Goal: Find specific page/section: Find specific page/section

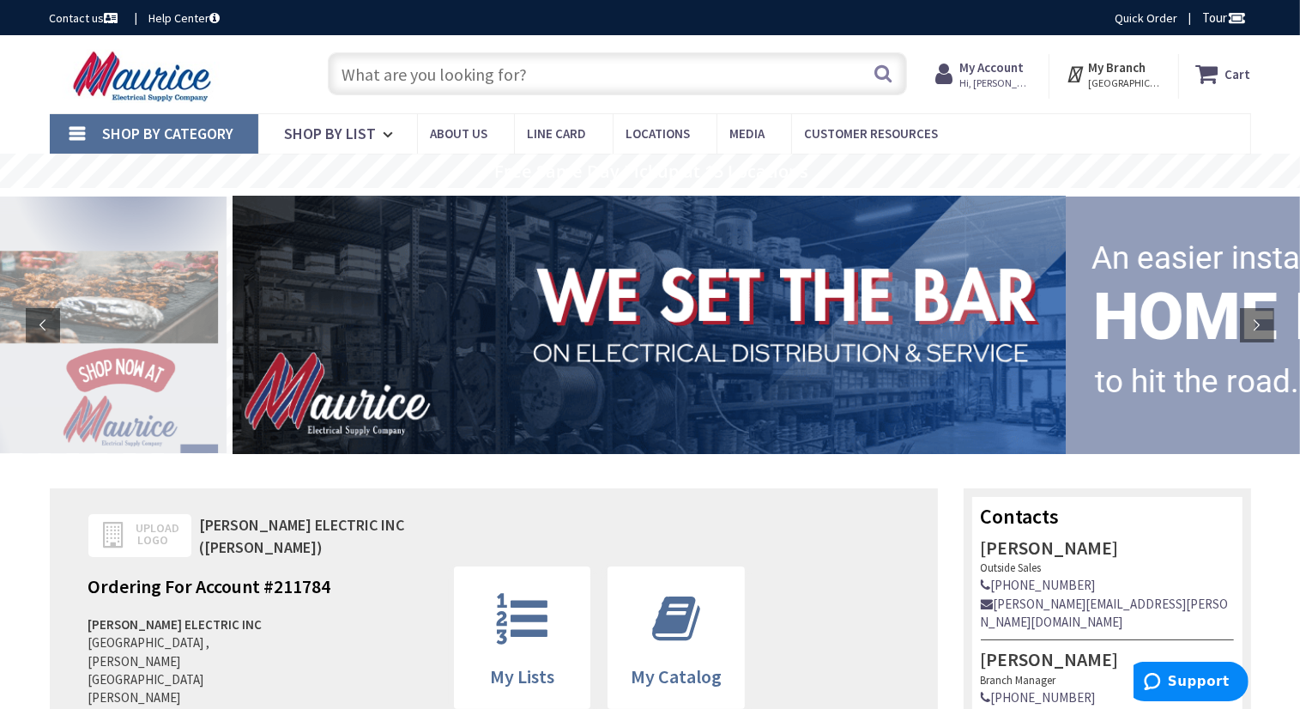
click at [555, 80] on input "text" at bounding box center [617, 73] width 579 height 43
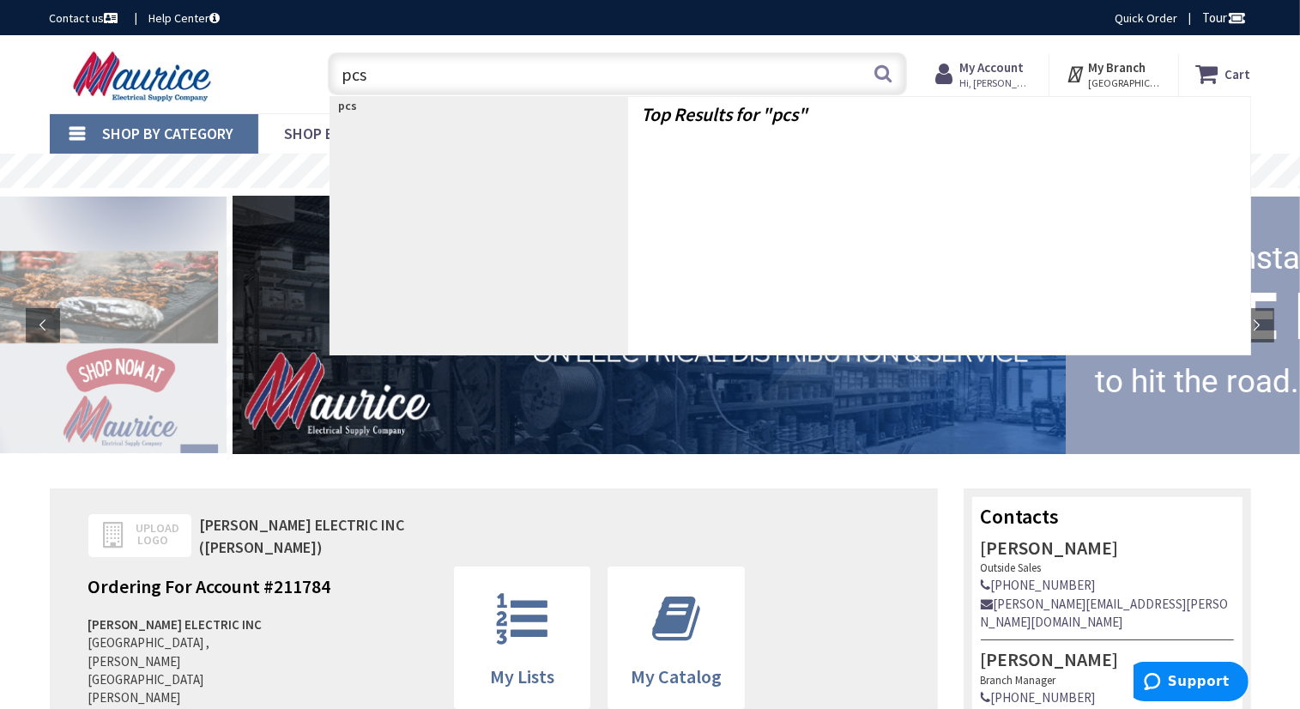
type input "pcs1"
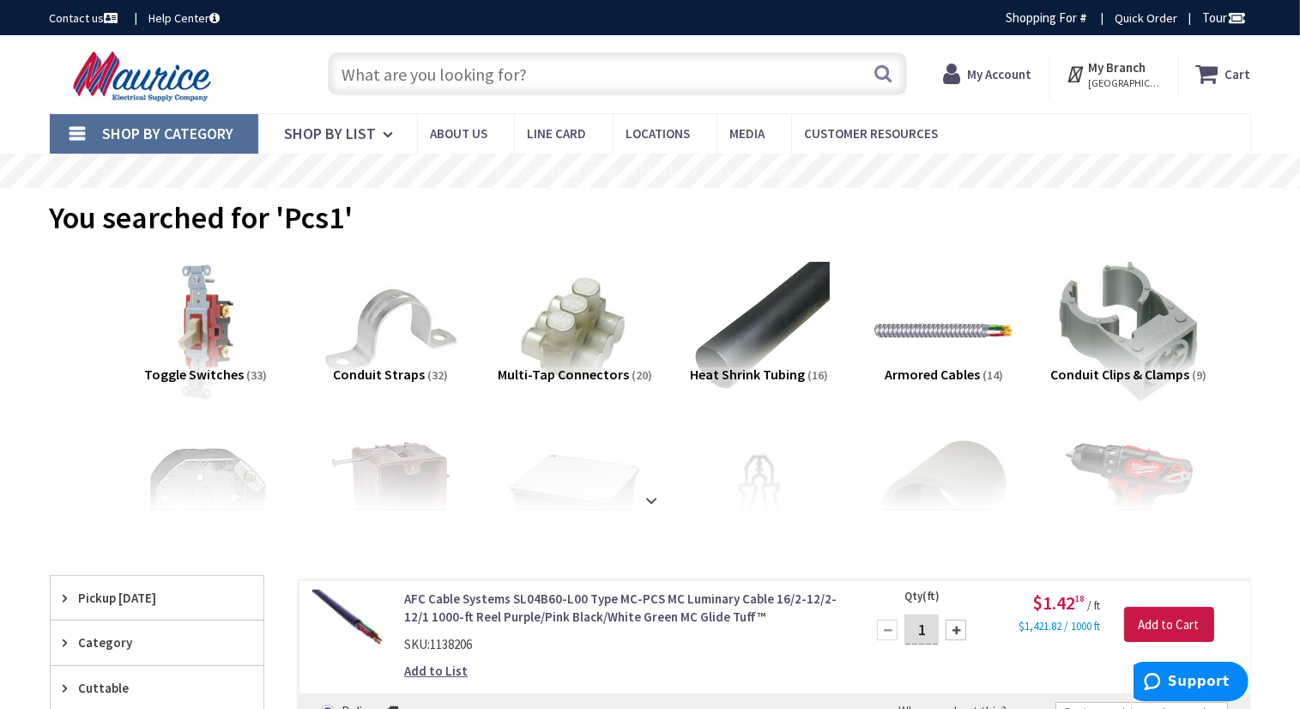
click at [563, 75] on input "text" at bounding box center [617, 73] width 579 height 43
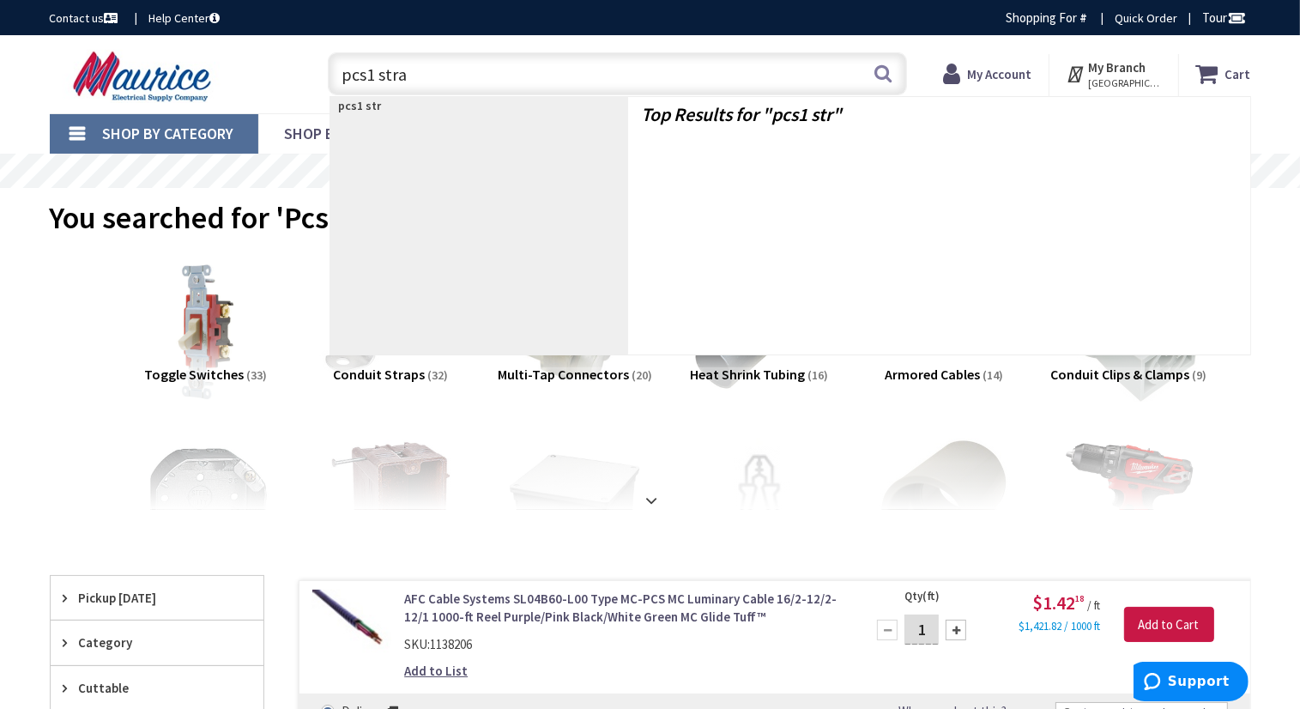
type input "pcs1 strap"
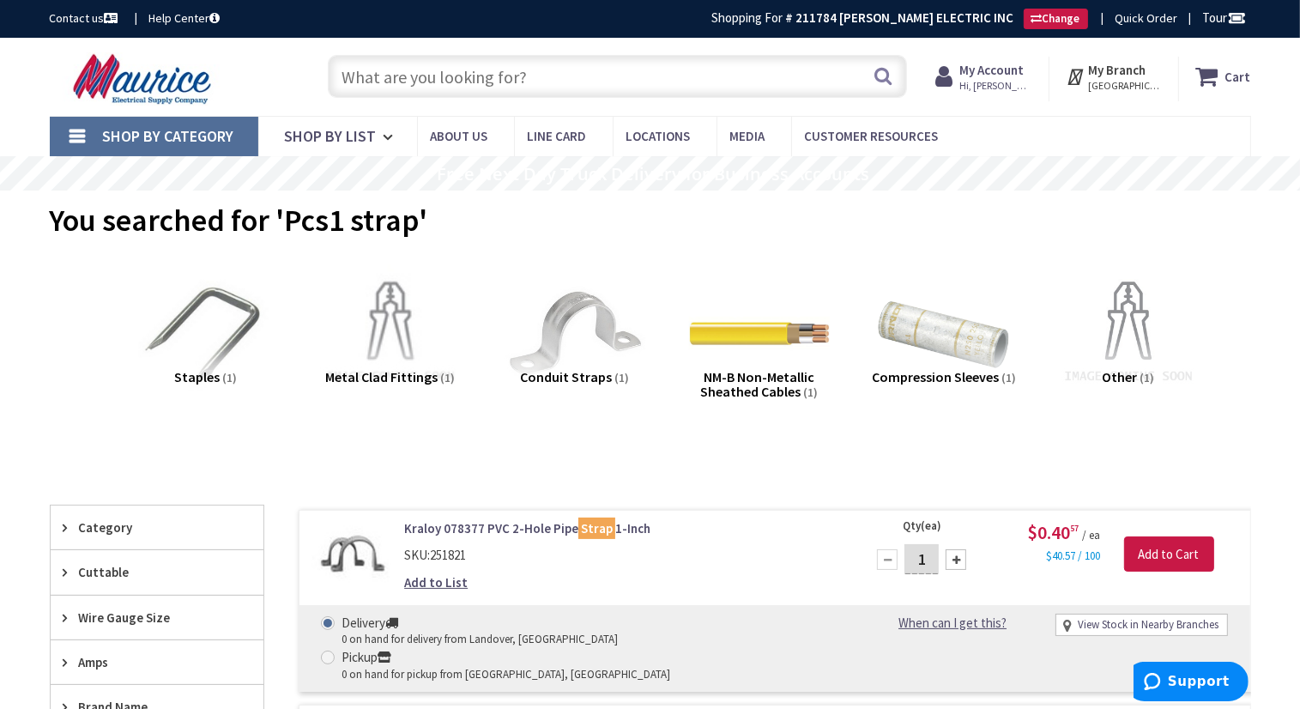
click at [619, 69] on input "text" at bounding box center [617, 76] width 579 height 43
type input "kx"
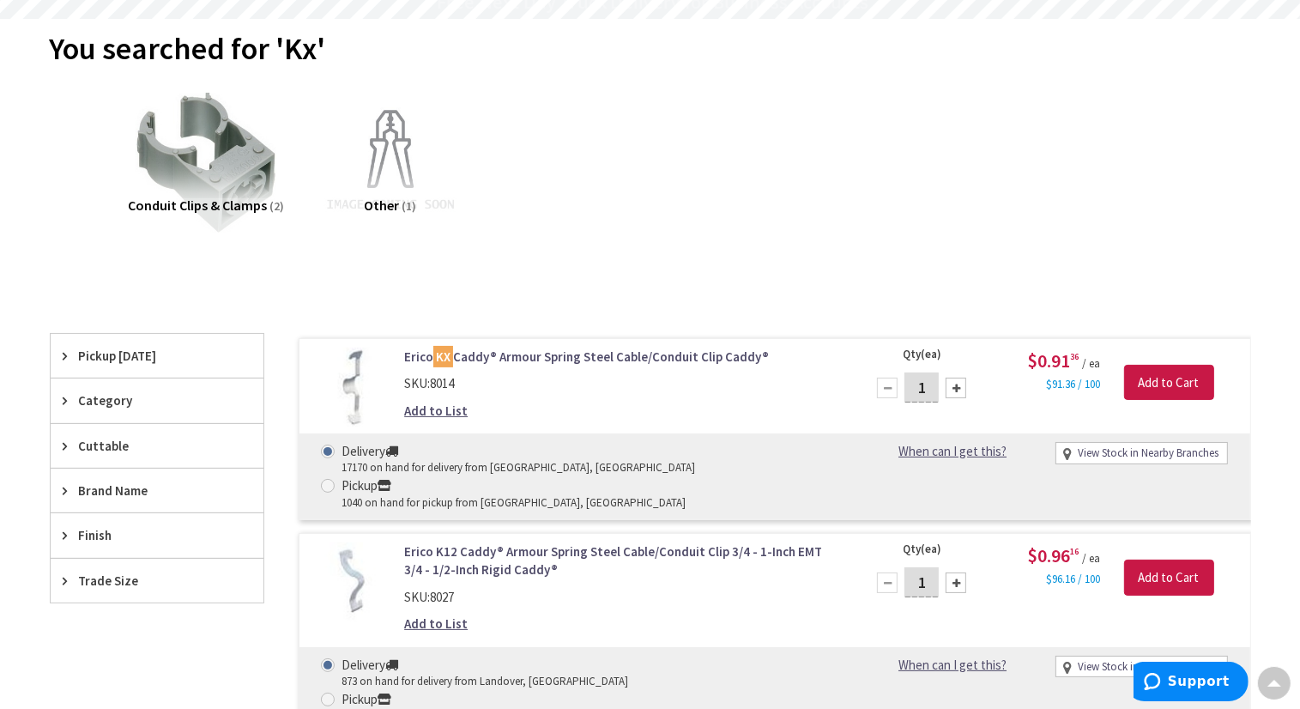
scroll to position [173, 0]
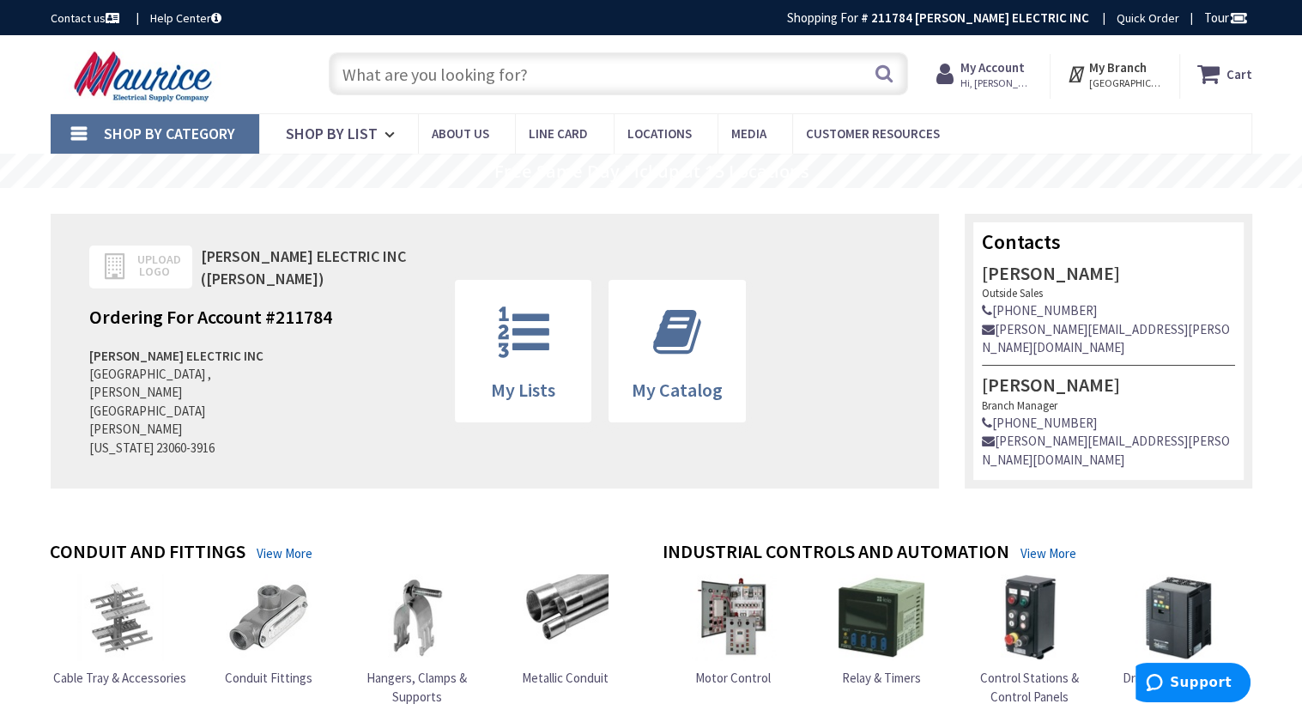
click at [499, 69] on input "text" at bounding box center [618, 73] width 579 height 43
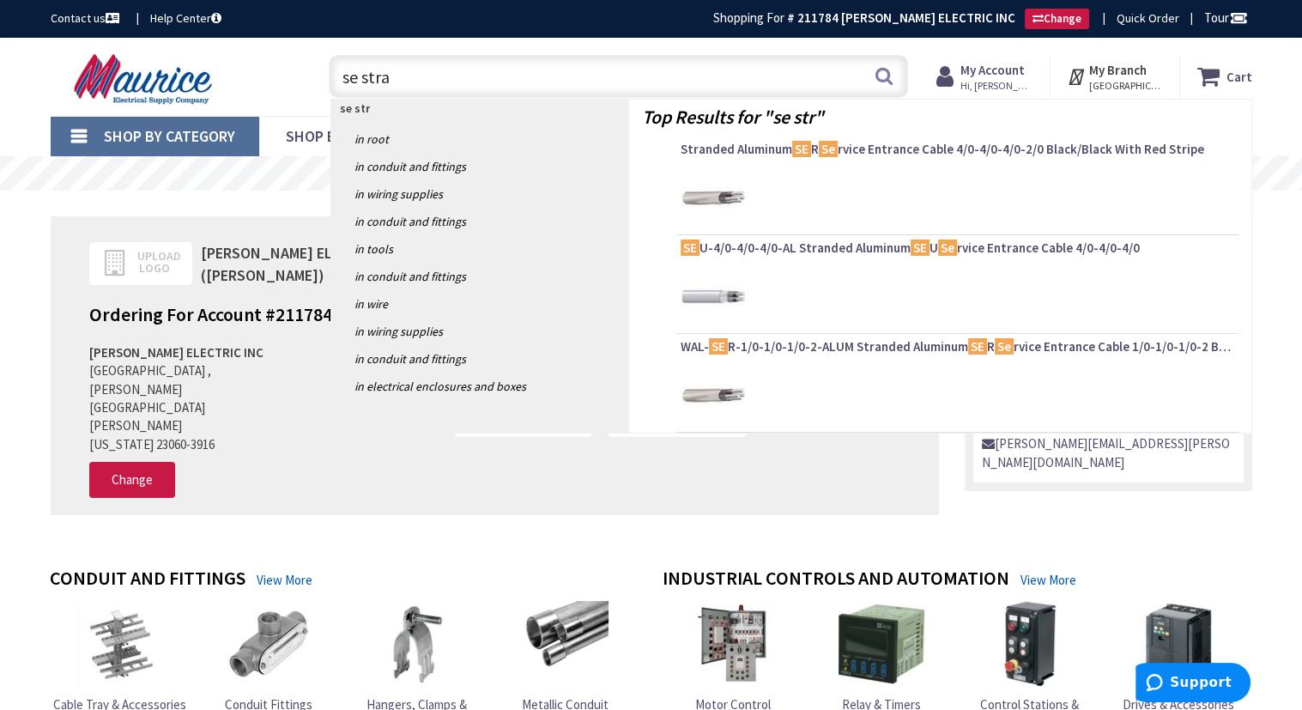
type input "se strap"
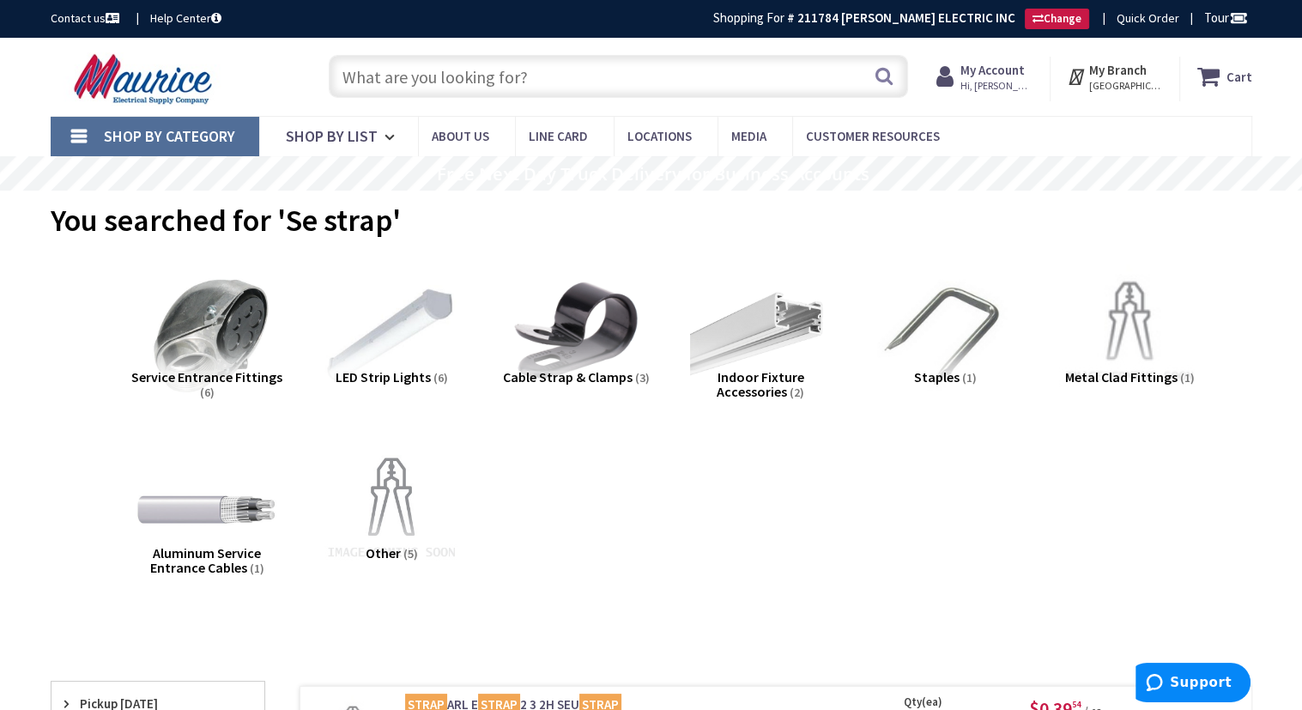
click at [618, 67] on input "text" at bounding box center [618, 76] width 579 height 43
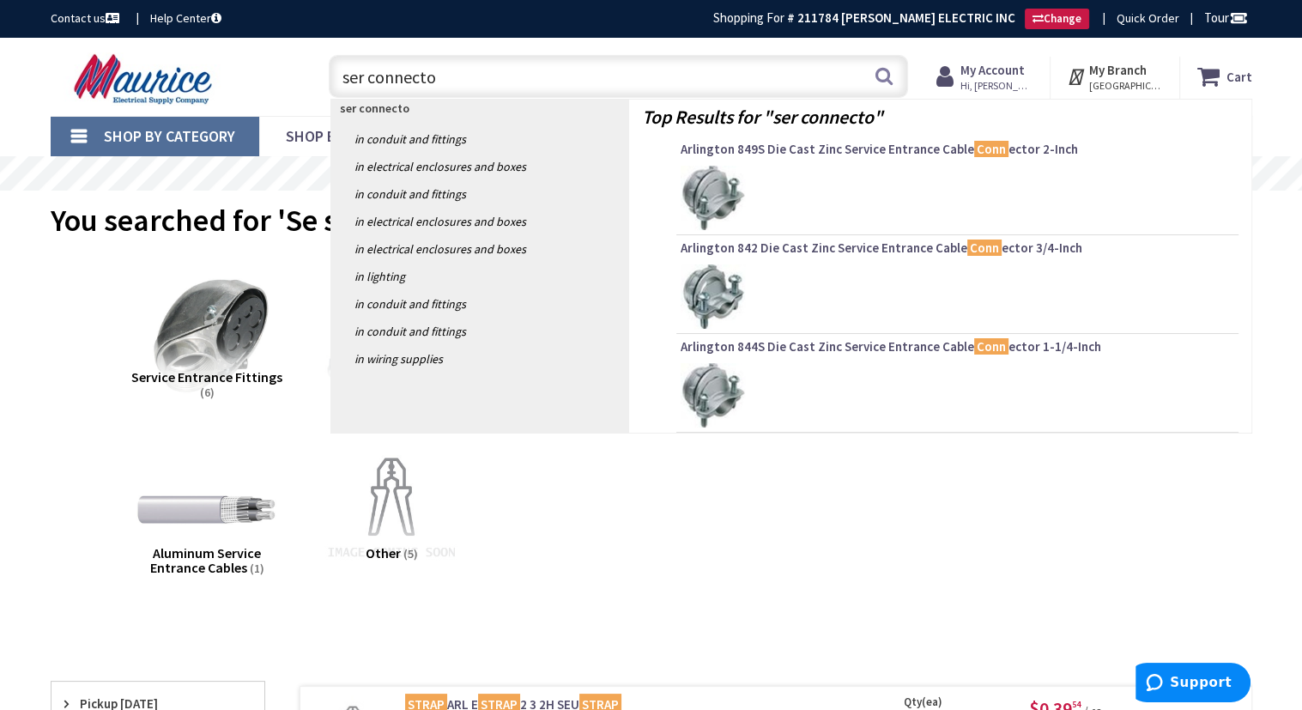
type input "ser connector"
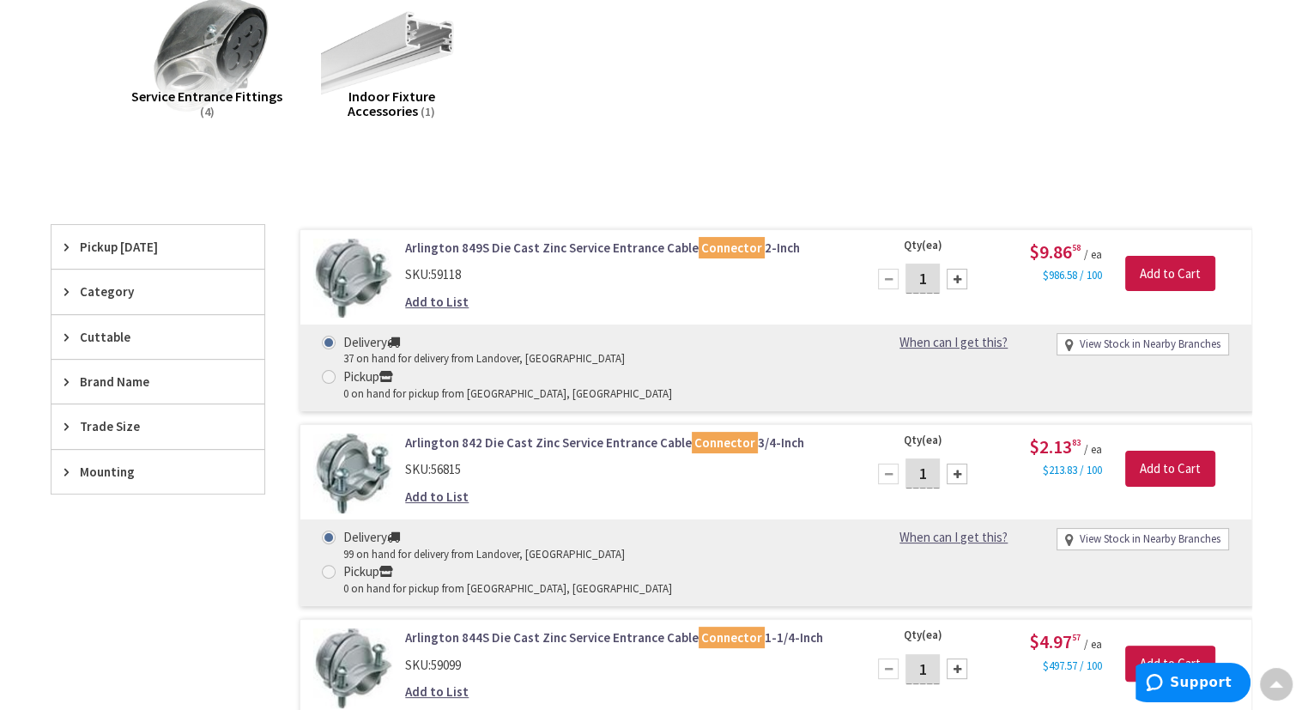
scroll to position [259, 0]
